Goal: Navigation & Orientation: Find specific page/section

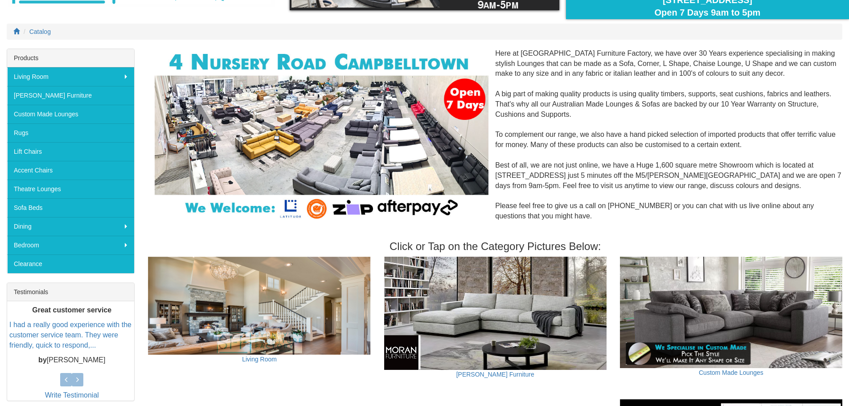
scroll to position [134, 0]
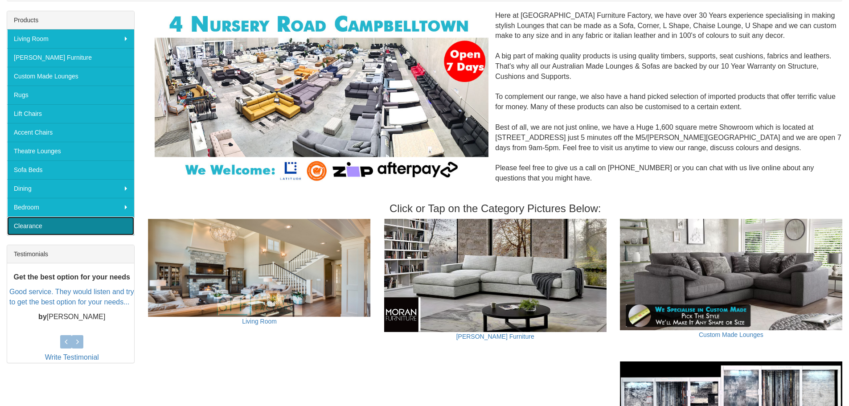
click at [63, 224] on link "Clearance" at bounding box center [70, 226] width 127 height 19
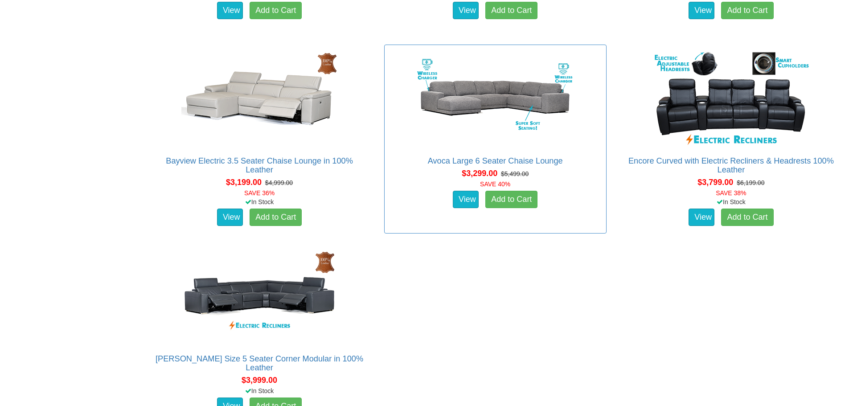
scroll to position [616, 0]
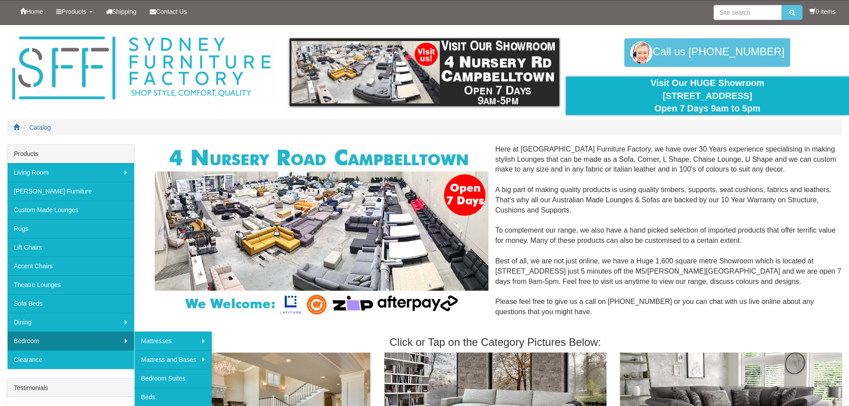
scroll to position [45, 0]
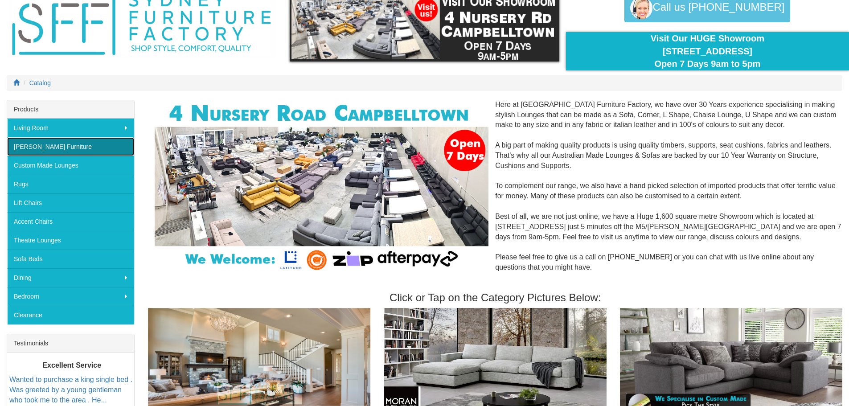
click at [96, 148] on link "[PERSON_NAME] Furniture" at bounding box center [70, 146] width 127 height 19
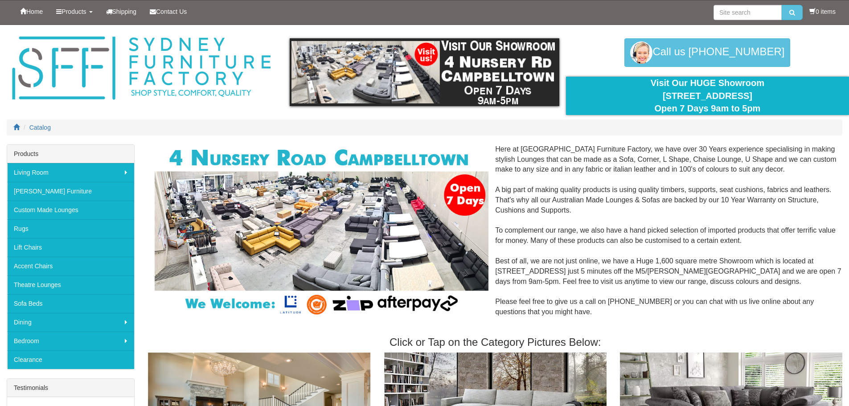
scroll to position [45, 0]
